Goal: Information Seeking & Learning: Check status

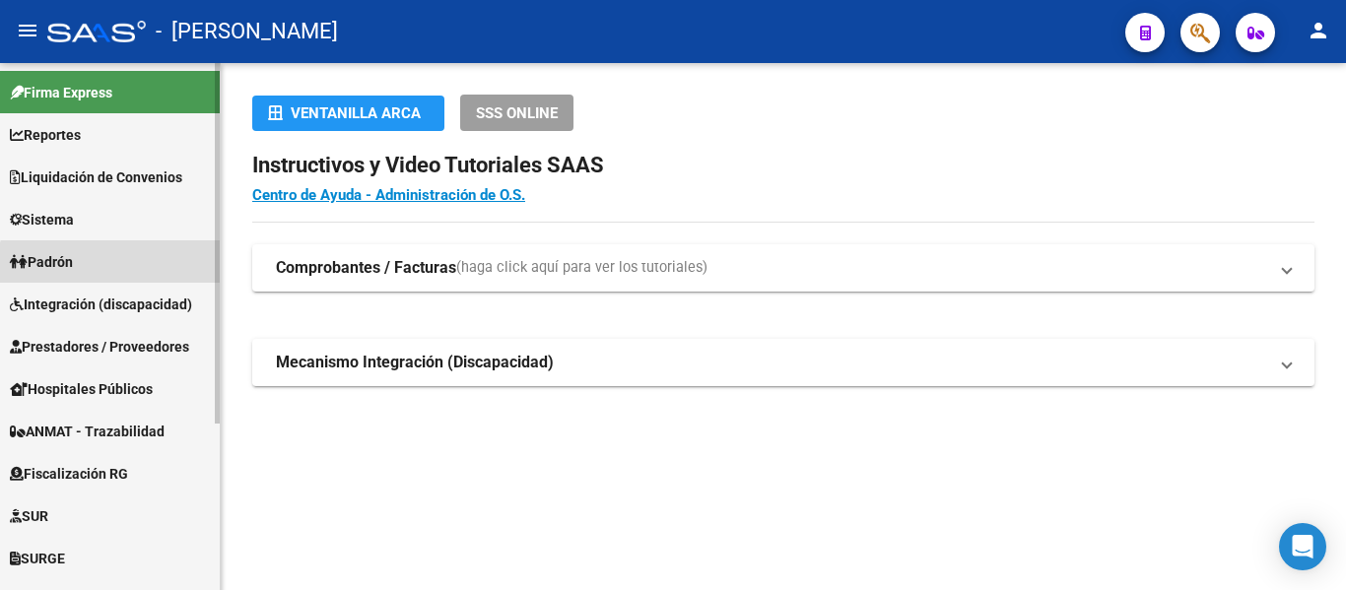
click at [125, 269] on link "Padrón" at bounding box center [110, 261] width 220 height 42
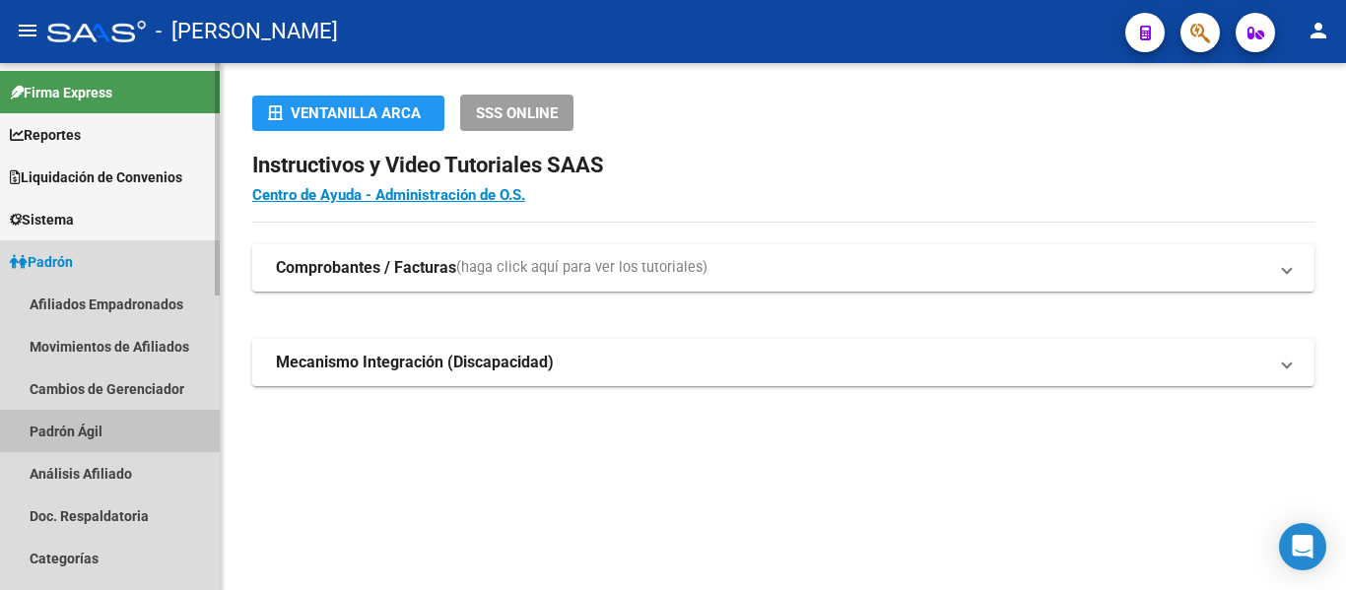
drag, startPoint x: 113, startPoint y: 431, endPoint x: 134, endPoint y: 419, distance: 23.8
click at [113, 430] on link "Padrón Ágil" at bounding box center [110, 431] width 220 height 42
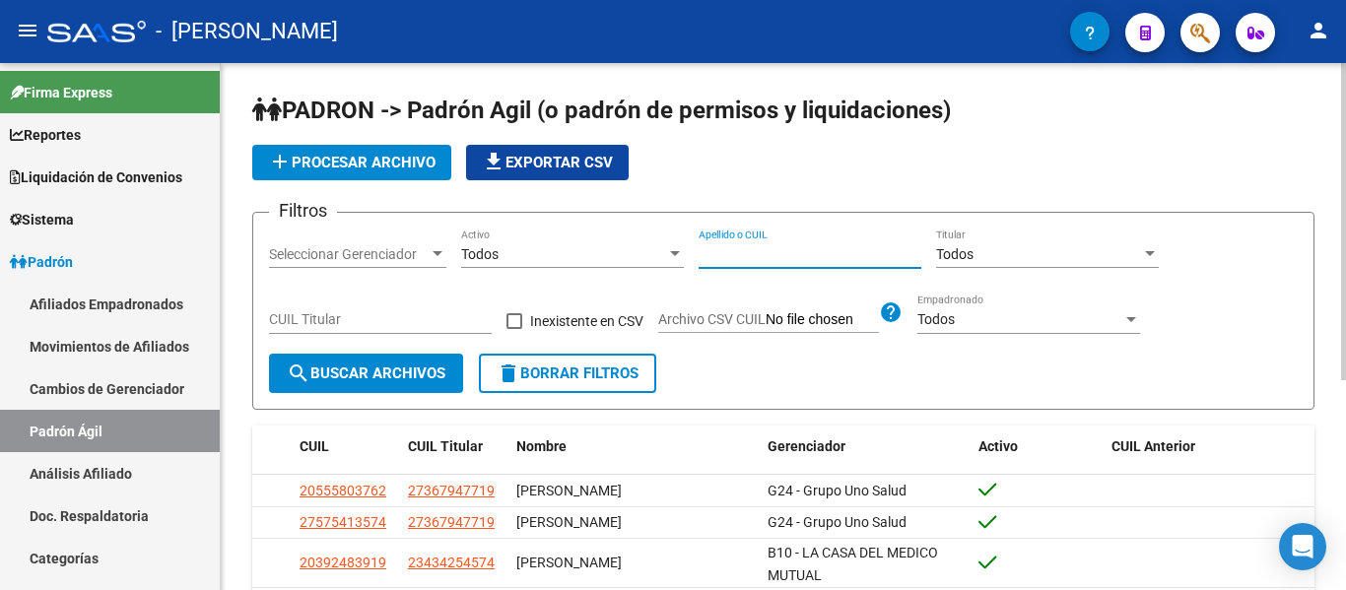
click at [739, 258] on input "Apellido o CUIL" at bounding box center [810, 254] width 223 height 17
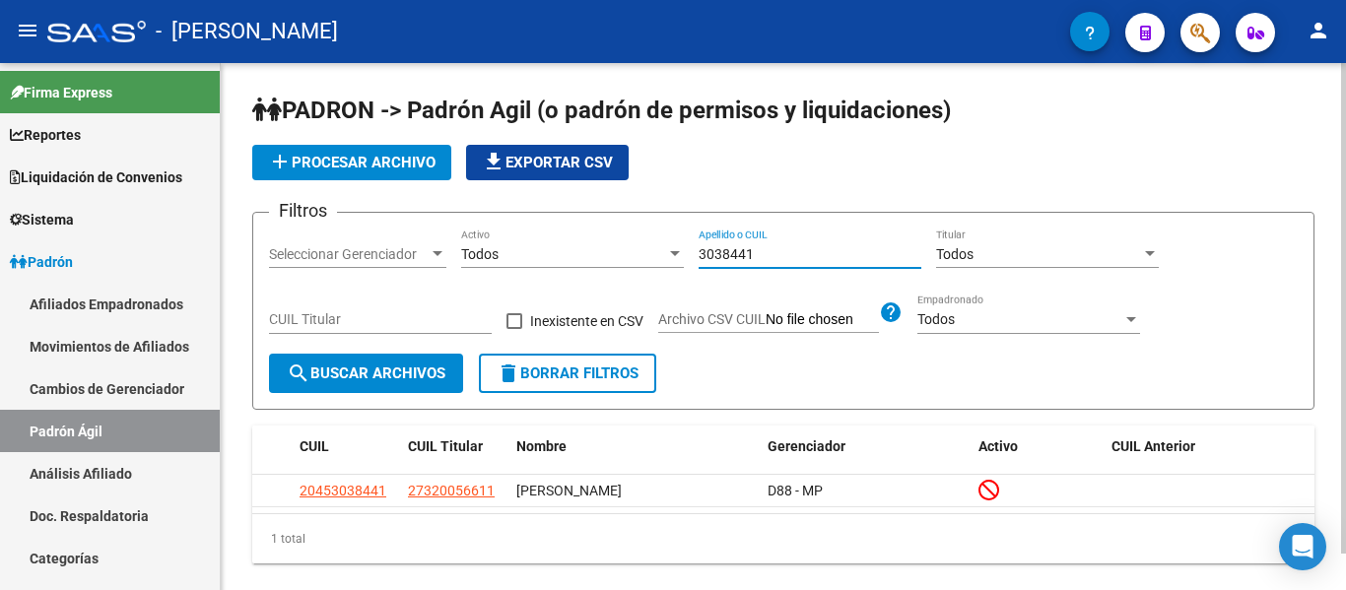
drag, startPoint x: 780, startPoint y: 258, endPoint x: 627, endPoint y: 267, distance: 154.0
click at [624, 267] on div "Filtros Seleccionar Gerenciador Seleccionar Gerenciador Todos Activo 3038441 Ap…" at bounding box center [783, 291] width 1029 height 125
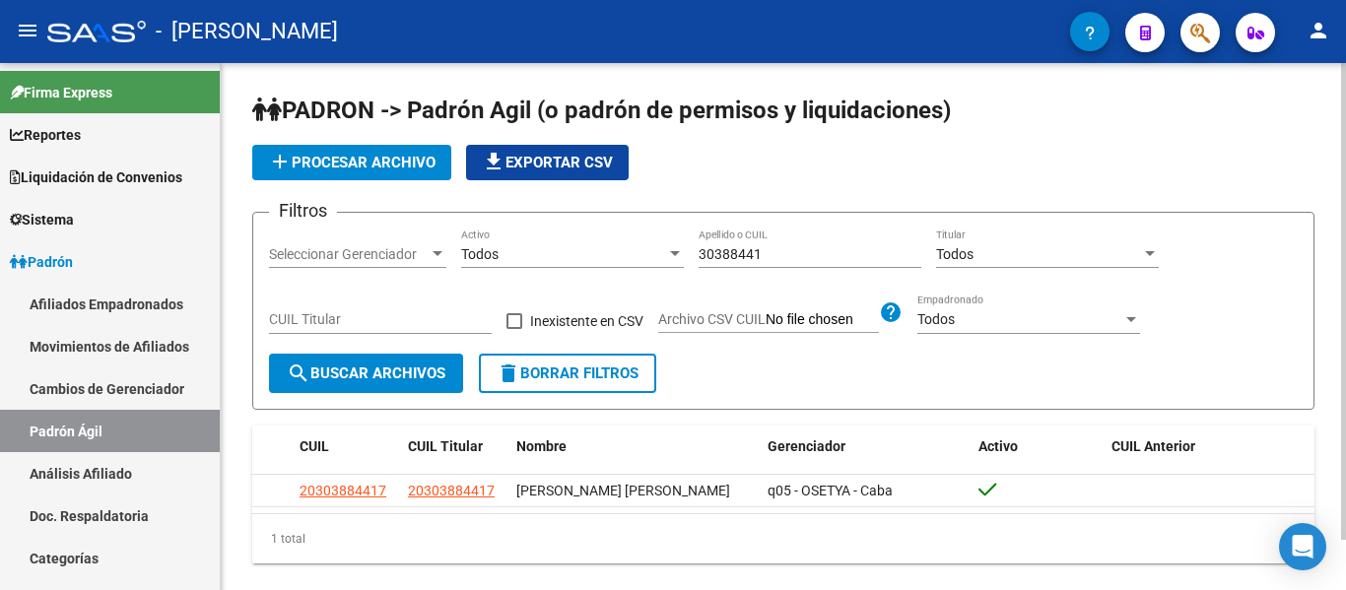
click at [804, 240] on div "30388441 Apellido o CUIL" at bounding box center [810, 248] width 223 height 39
drag, startPoint x: 794, startPoint y: 250, endPoint x: 653, endPoint y: 258, distance: 141.1
click at [653, 258] on div "Filtros Seleccionar Gerenciador Seleccionar Gerenciador Todos Activo 30388441 A…" at bounding box center [783, 291] width 1029 height 125
type input "46201661"
